Goal: Task Accomplishment & Management: Complete application form

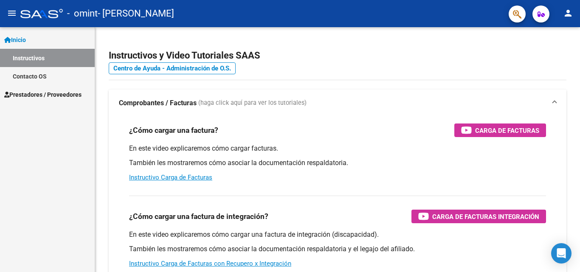
click at [49, 44] on link "Inicio" at bounding box center [47, 40] width 95 height 18
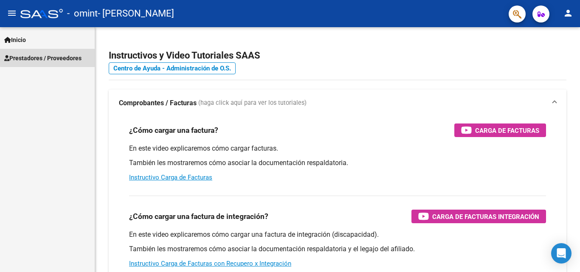
click at [52, 57] on span "Prestadores / Proveedores" at bounding box center [42, 58] width 77 height 9
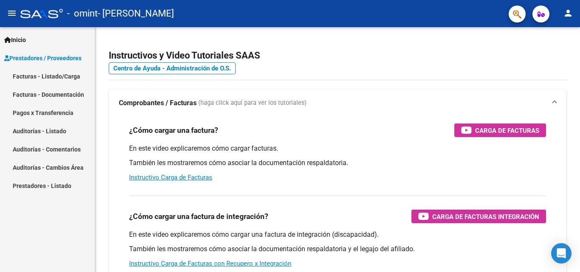
click at [51, 76] on link "Facturas - Listado/Carga" at bounding box center [47, 76] width 95 height 18
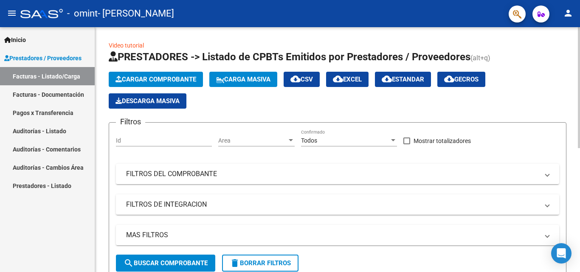
click at [138, 73] on button "Cargar Comprobante" at bounding box center [156, 79] width 94 height 15
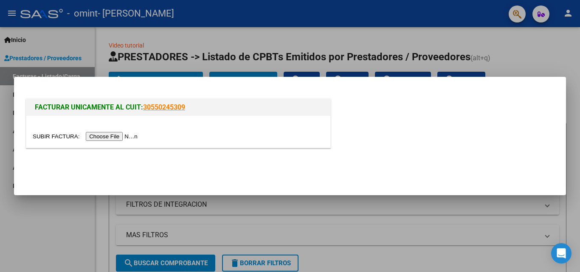
click at [124, 139] on input "file" at bounding box center [86, 136] width 107 height 9
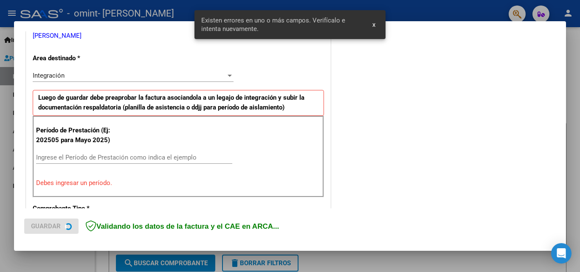
scroll to position [207, 0]
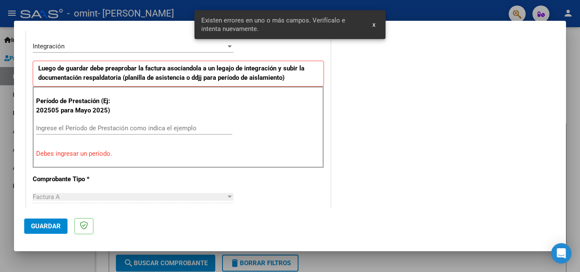
click at [122, 128] on input "Ingrese el Período de Prestación como indica el ejemplo" at bounding box center [134, 128] width 196 height 8
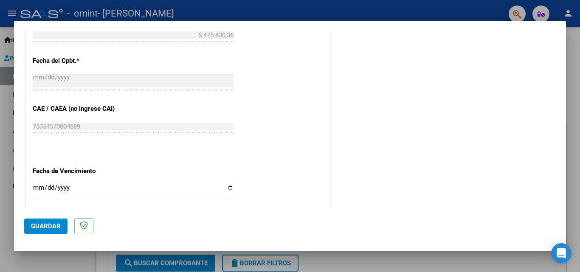
scroll to position [462, 0]
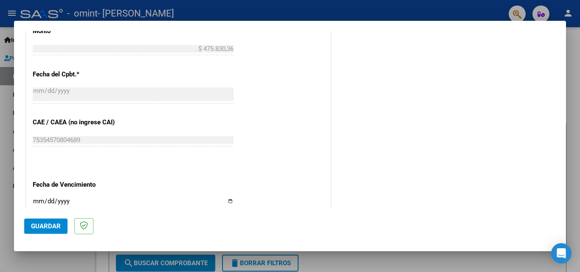
type input "202508"
click at [225, 203] on input "Ingresar la fecha" at bounding box center [133, 205] width 201 height 14
click at [226, 200] on input "Ingresar la fecha" at bounding box center [133, 205] width 201 height 14
type input "[DATE]"
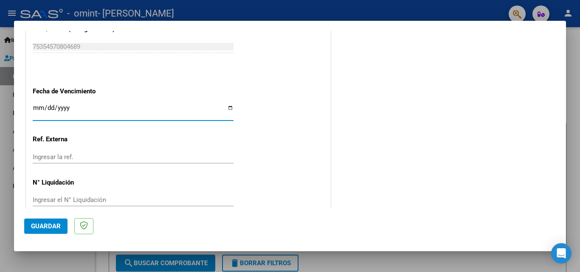
scroll to position [570, 0]
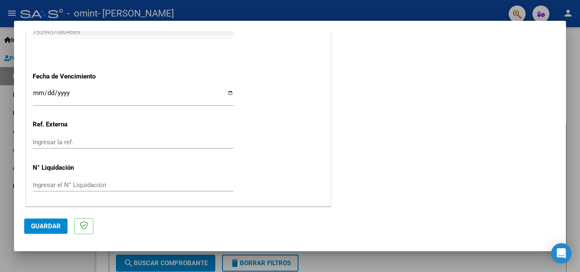
click at [125, 136] on div "Ingresar la ref." at bounding box center [133, 142] width 201 height 13
type input "1"
click at [53, 227] on span "Guardar" at bounding box center [46, 227] width 30 height 8
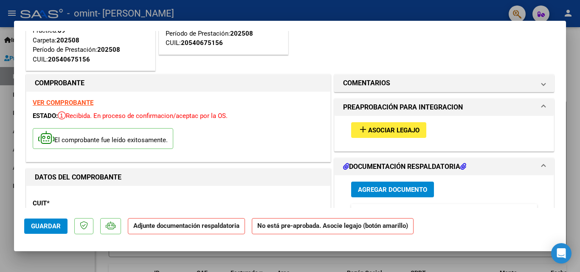
scroll to position [127, 0]
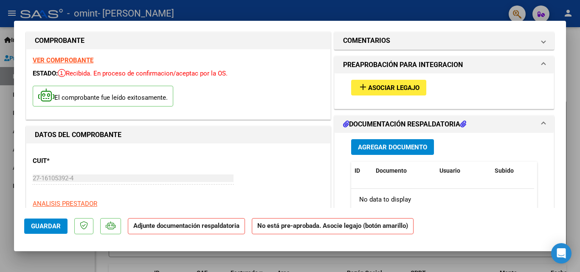
click at [366, 83] on button "add Asociar Legajo" at bounding box center [388, 88] width 75 height 16
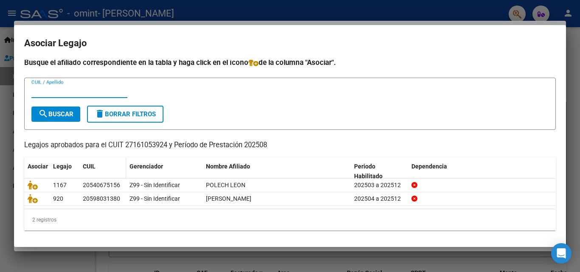
scroll to position [4, 0]
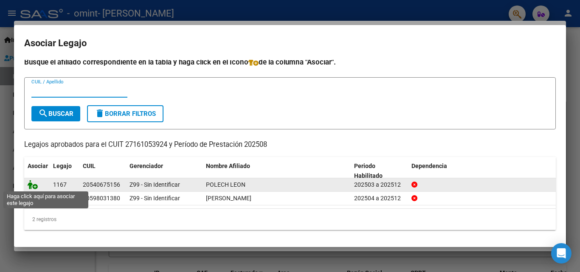
click at [34, 183] on icon at bounding box center [33, 184] width 10 height 9
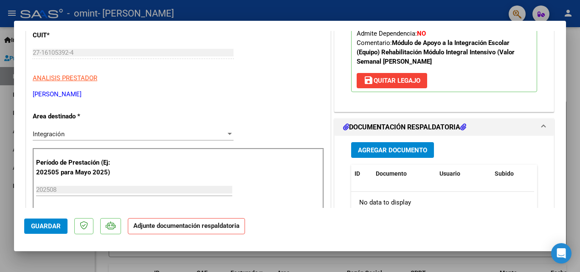
scroll to position [297, 0]
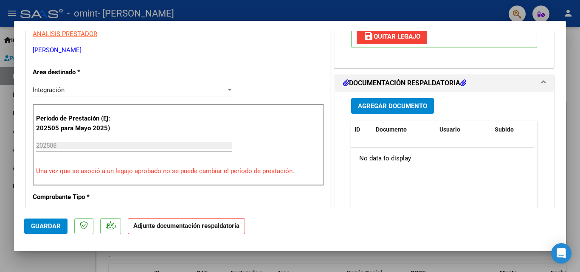
click at [389, 111] on button "Agregar Documento" at bounding box center [392, 106] width 83 height 16
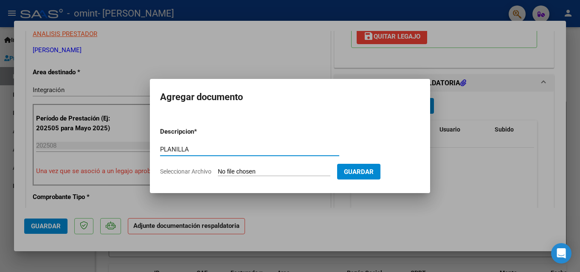
type input "PLANILLA"
click at [218, 168] on input "Seleccionar Archivo" at bounding box center [274, 172] width 113 height 8
type input "C:\fakepath\[PERSON_NAME] (F).pdf"
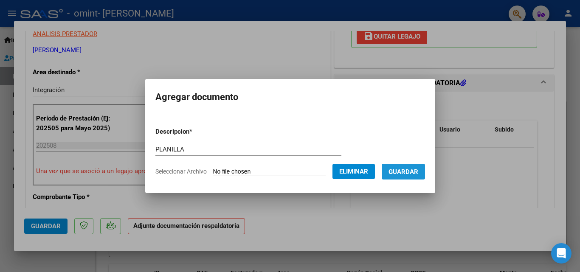
click at [403, 170] on span "Guardar" at bounding box center [404, 172] width 30 height 8
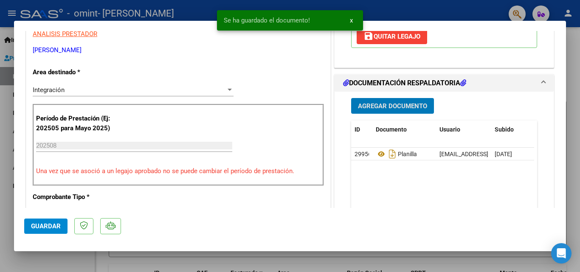
click at [406, 101] on button "Agregar Documento" at bounding box center [392, 106] width 83 height 16
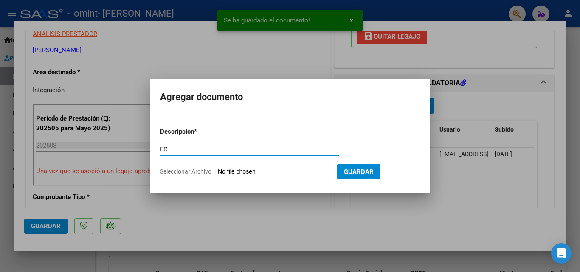
type input "FC"
click at [218, 168] on input "Seleccionar Archivo" at bounding box center [274, 172] width 113 height 8
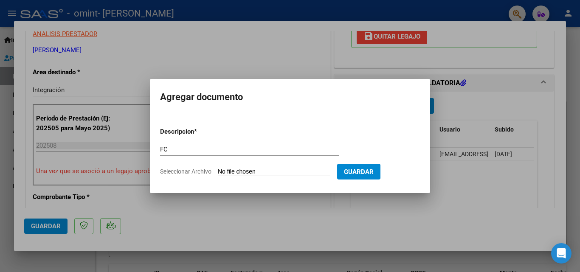
type input "C:\fakepath\[DATE][PERSON_NAME] SAIE.pdf"
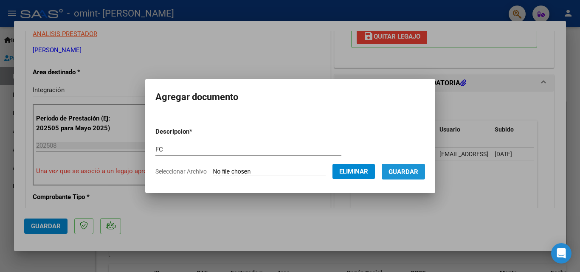
click at [410, 175] on span "Guardar" at bounding box center [404, 172] width 30 height 8
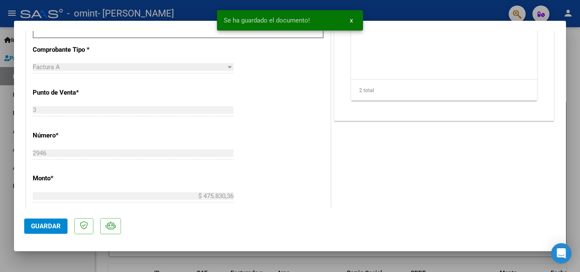
scroll to position [510, 0]
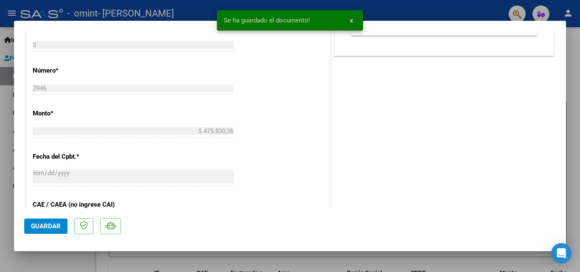
click at [61, 223] on button "Guardar" at bounding box center [45, 226] width 43 height 15
click at [429, 251] on mat-dialog-container "SUBSIDIADADO POR SSS (.DR_ENVIO) Tipo de Archivo: DS Importe Solicitado: $ 475.…" at bounding box center [290, 136] width 552 height 231
click at [424, 260] on div at bounding box center [290, 136] width 580 height 272
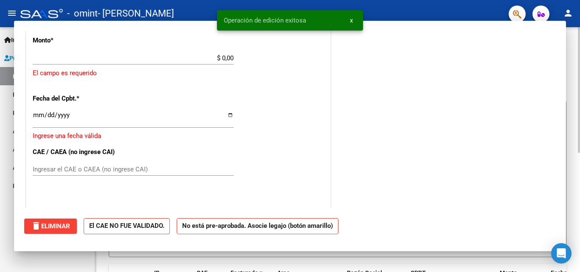
scroll to position [0, 0]
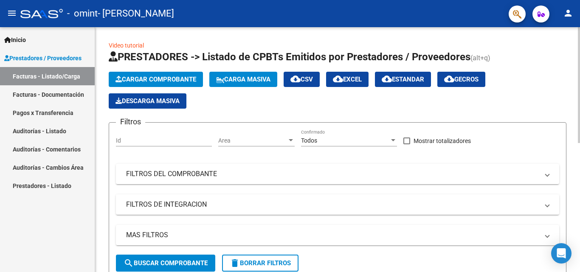
click at [154, 91] on div "Cargar Comprobante Carga Masiva cloud_download CSV cloud_download EXCEL cloud_d…" at bounding box center [338, 90] width 458 height 37
click at [158, 84] on button "Cargar Comprobante" at bounding box center [156, 79] width 94 height 15
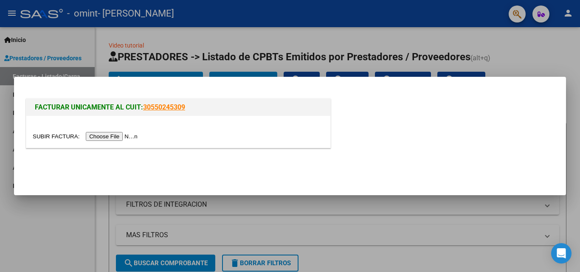
click at [120, 138] on input "file" at bounding box center [86, 136] width 107 height 9
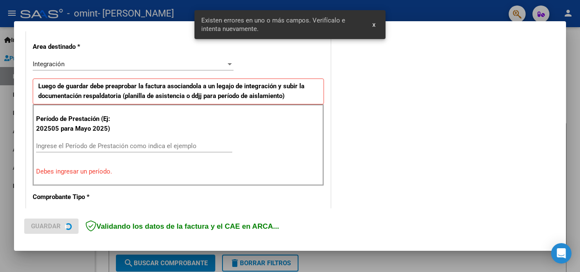
scroll to position [192, 0]
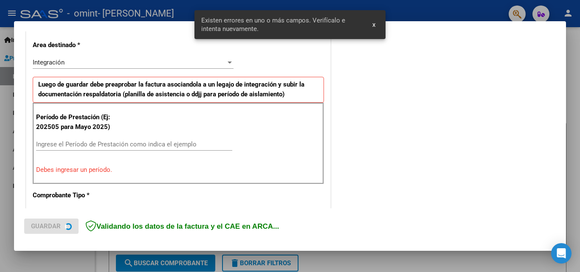
click at [110, 146] on input "Ingrese el Período de Prestación como indica el ejemplo" at bounding box center [134, 145] width 196 height 8
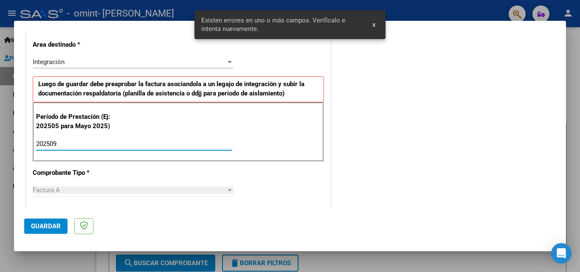
type input "202509"
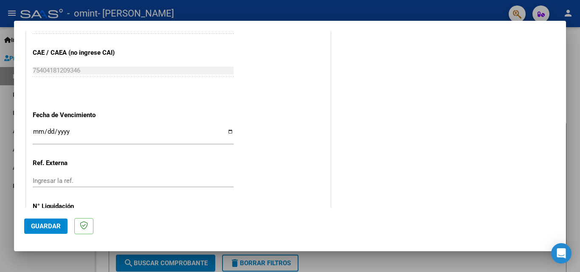
scroll to position [485, 0]
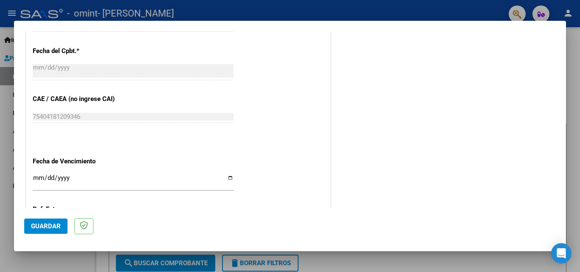
click at [226, 177] on input "Ingresar la fecha" at bounding box center [133, 182] width 201 height 14
type input "[DATE]"
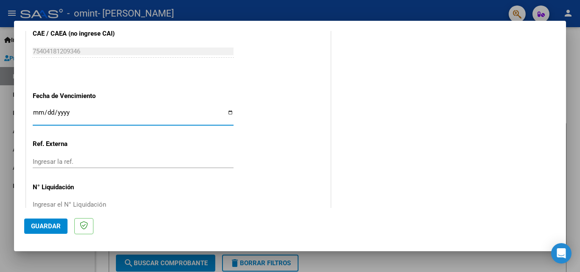
scroll to position [570, 0]
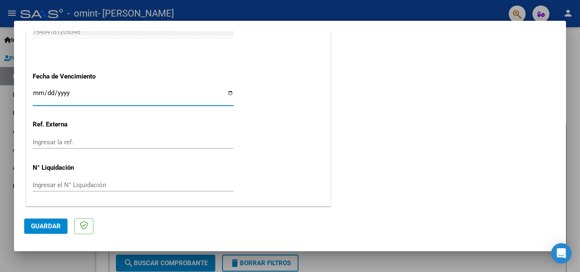
click at [111, 138] on div "Ingresar la ref." at bounding box center [133, 142] width 201 height 13
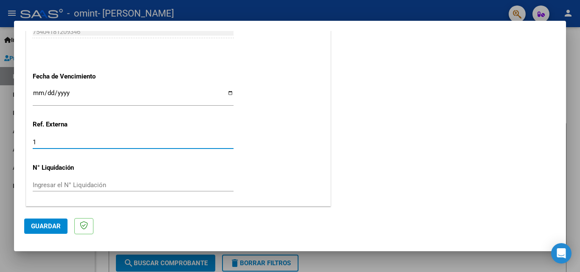
type input "1"
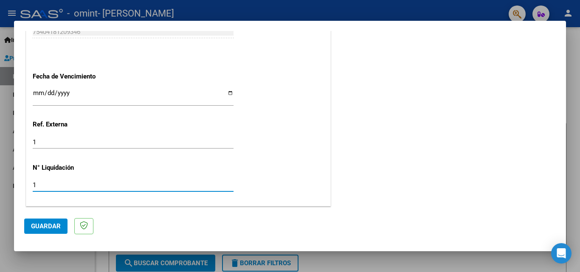
type input "1"
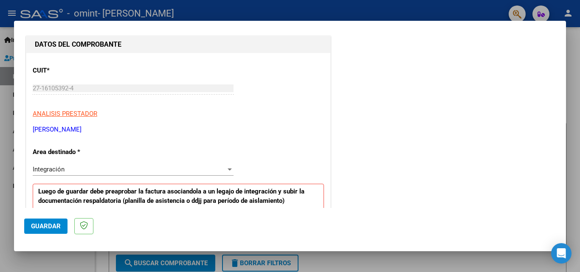
scroll to position [85, 0]
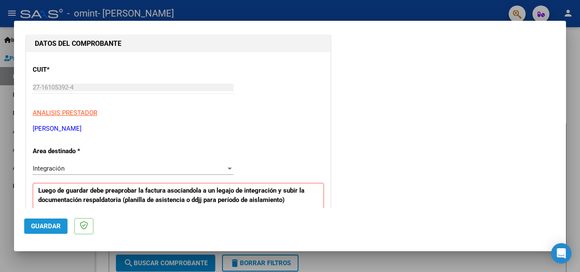
click at [58, 219] on button "Guardar" at bounding box center [45, 226] width 43 height 15
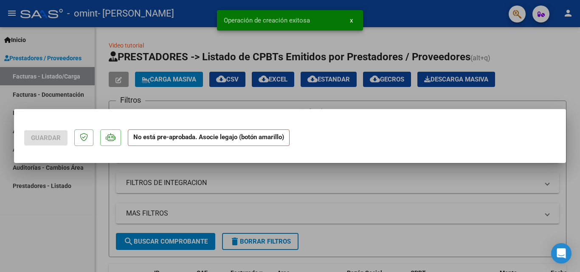
scroll to position [0, 0]
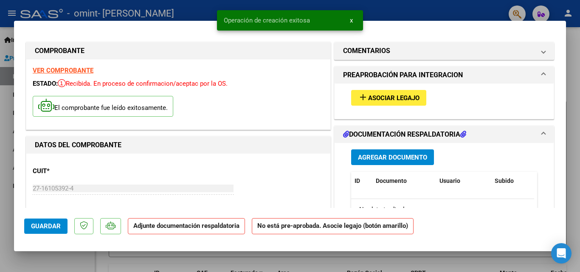
click at [368, 100] on span "Asociar Legajo" at bounding box center [393, 98] width 51 height 8
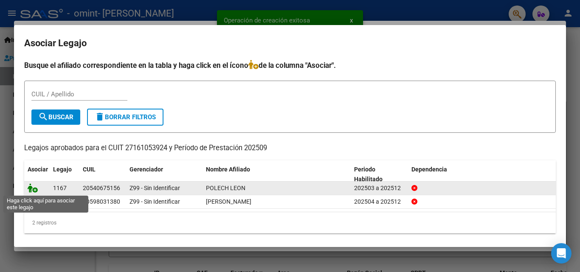
click at [37, 188] on icon at bounding box center [33, 187] width 10 height 9
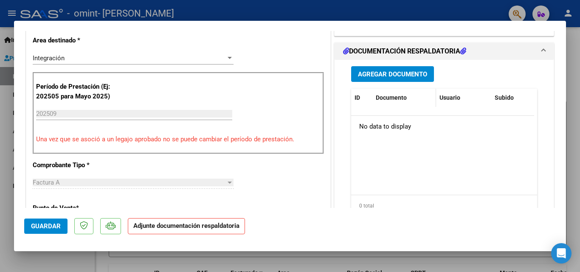
scroll to position [212, 0]
click at [397, 76] on span "Agregar Documento" at bounding box center [392, 74] width 69 height 8
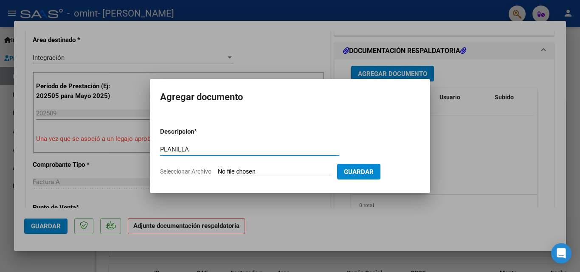
type input "PLANILLA"
click at [218, 168] on input "Seleccionar Archivo" at bounding box center [274, 172] width 113 height 8
type input "C:\fakepath\[PERSON_NAME] (F).pdf"
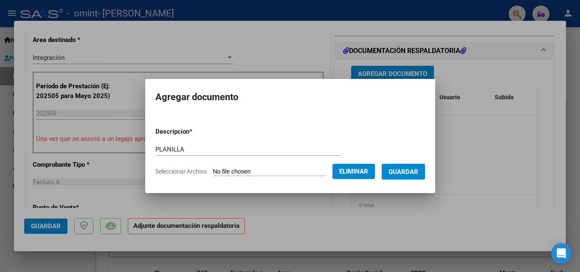
click at [361, 174] on span "Eliminar" at bounding box center [353, 172] width 29 height 8
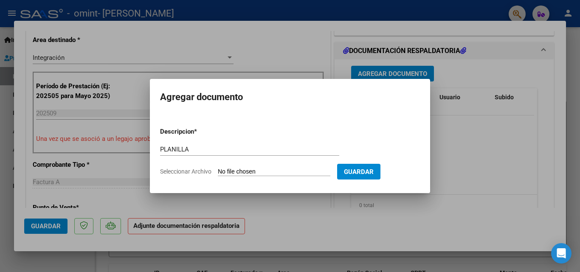
click at [314, 173] on input "Seleccionar Archivo" at bounding box center [274, 172] width 113 height 8
type input "C:\fakepath\[PERSON_NAME] (F).pdf"
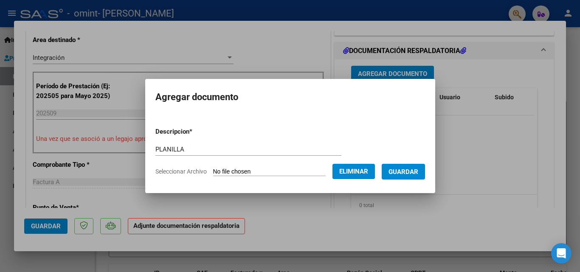
click at [408, 176] on button "Guardar" at bounding box center [403, 172] width 43 height 16
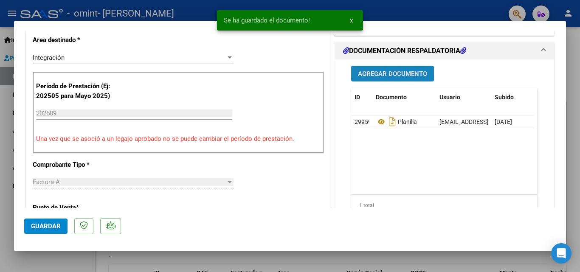
click at [389, 79] on button "Agregar Documento" at bounding box center [392, 74] width 83 height 16
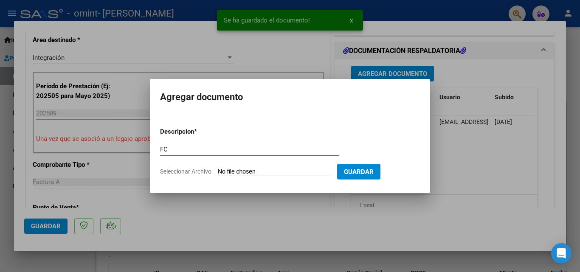
type input "FC"
click at [218, 168] on input "Seleccionar Archivo" at bounding box center [274, 172] width 113 height 8
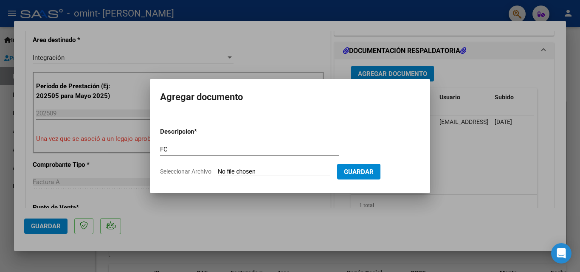
type input "C:\fakepath\[DATE] SAIE [PERSON_NAME].pdf"
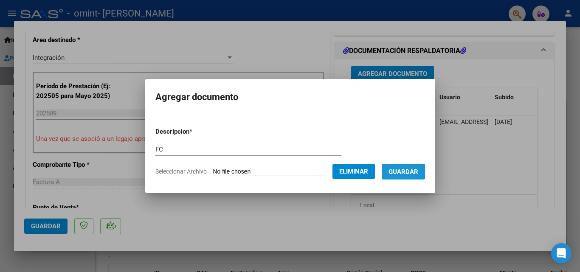
click at [406, 172] on span "Guardar" at bounding box center [404, 172] width 30 height 8
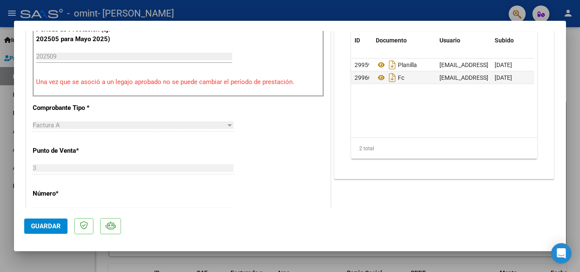
scroll to position [255, 0]
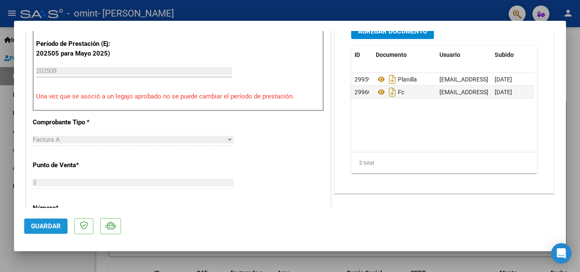
click at [61, 222] on button "Guardar" at bounding box center [45, 226] width 43 height 15
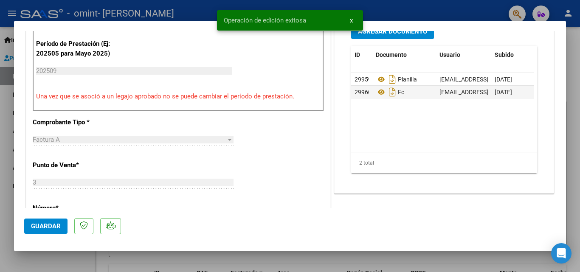
click at [394, 245] on mat-dialog-container "COMPROBANTE VER COMPROBANTE ESTADO: Recibida. En proceso de confirmacion/acepta…" at bounding box center [290, 136] width 552 height 231
click at [389, 256] on div at bounding box center [290, 136] width 580 height 272
type input "$ 0,00"
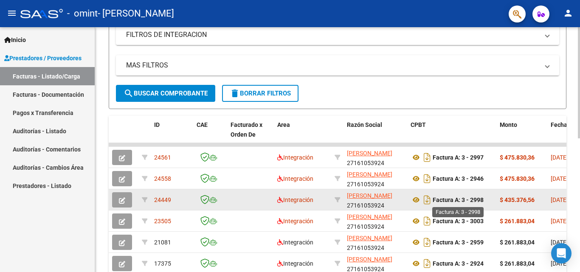
scroll to position [212, 0]
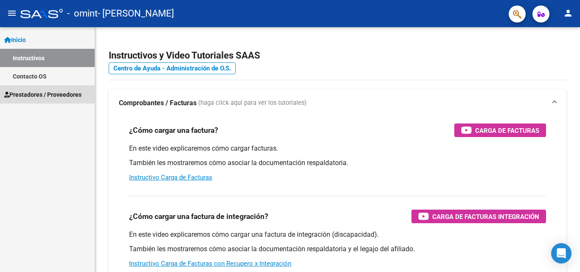
click at [39, 95] on span "Prestadores / Proveedores" at bounding box center [42, 94] width 77 height 9
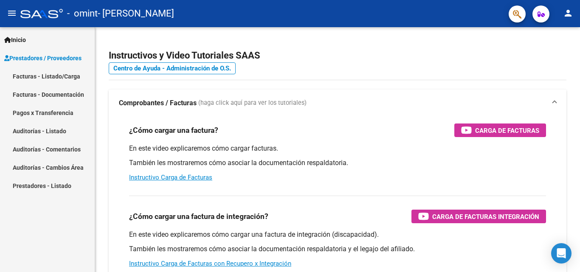
click at [50, 76] on link "Facturas - Listado/Carga" at bounding box center [47, 76] width 95 height 18
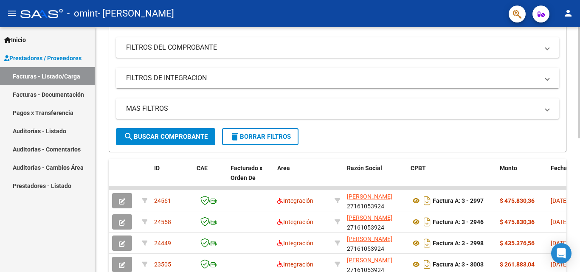
scroll to position [127, 0]
